Goal: Task Accomplishment & Management: Use online tool/utility

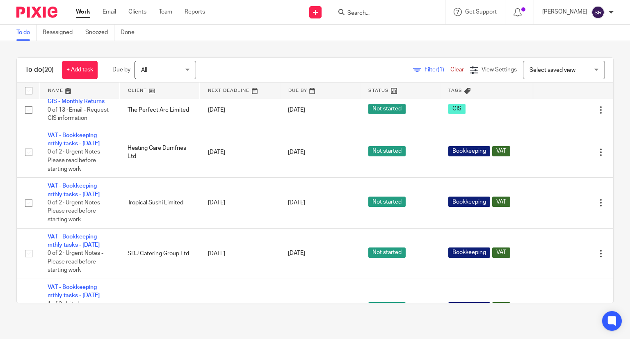
scroll to position [126, 0]
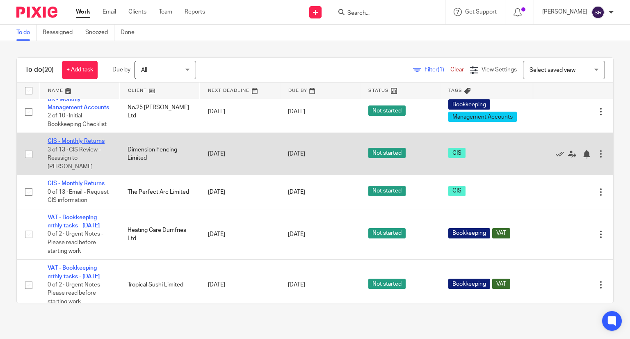
click at [73, 144] on link "CIS - Monthly Returns" at bounding box center [76, 141] width 57 height 6
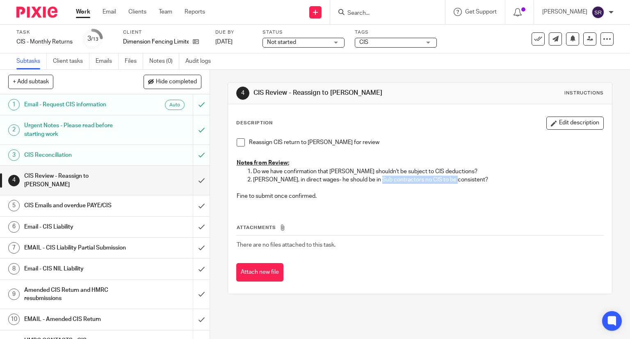
drag, startPoint x: 373, startPoint y: 180, endPoint x: 448, endPoint y: 179, distance: 75.4
click at [448, 179] on p "Michael Smith, in direct wages- he should be in Sub contractors no CIS to be co…" at bounding box center [428, 179] width 350 height 8
click at [77, 12] on link "Work" at bounding box center [83, 12] width 14 height 8
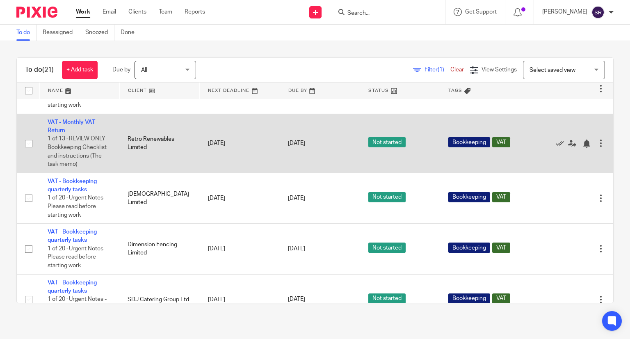
scroll to position [451, 0]
